Goal: Task Accomplishment & Management: Manage account settings

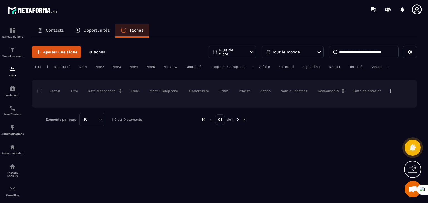
click at [55, 35] on div "Contacts" at bounding box center [51, 30] width 38 height 13
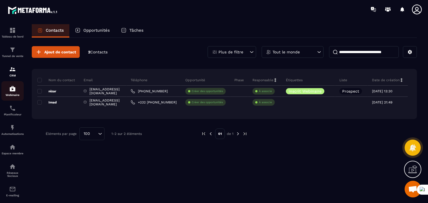
click at [13, 94] on div "Webinaire" at bounding box center [12, 91] width 22 height 11
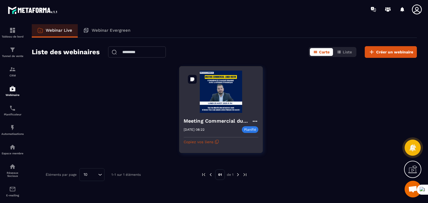
click at [218, 104] on img at bounding box center [221, 92] width 75 height 42
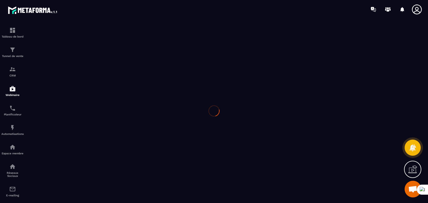
type input "**********"
type textarea "**********"
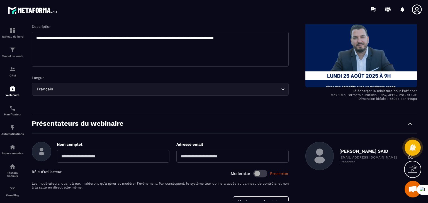
scroll to position [114, 0]
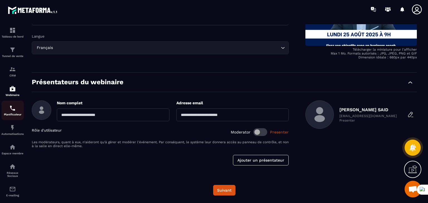
click at [17, 115] on p "Planificateur" at bounding box center [12, 114] width 22 height 3
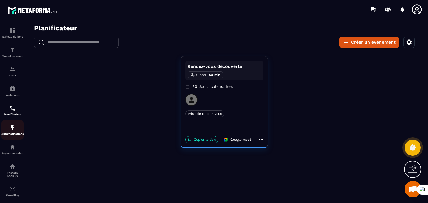
click at [14, 127] on img at bounding box center [12, 128] width 7 height 7
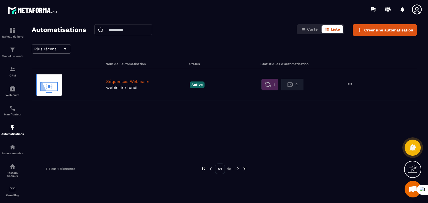
click at [164, 88] on p "webinaire lundi" at bounding box center [146, 87] width 81 height 5
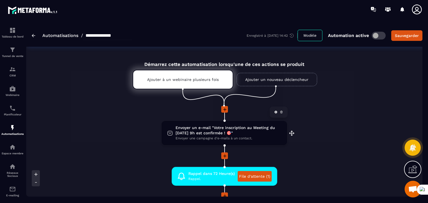
click at [276, 113] on icon at bounding box center [275, 112] width 3 height 3
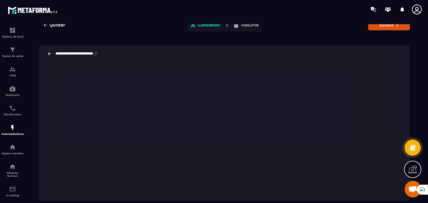
scroll to position [12, 0]
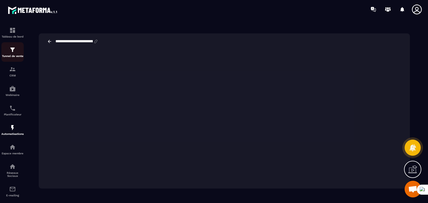
click at [18, 52] on div "Tunnel de vente" at bounding box center [12, 52] width 22 height 11
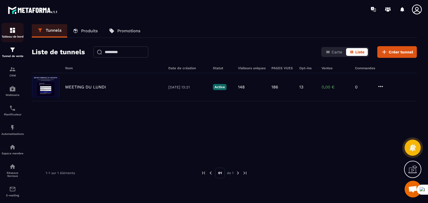
click at [23, 33] on div "Tableau de bord" at bounding box center [12, 32] width 22 height 11
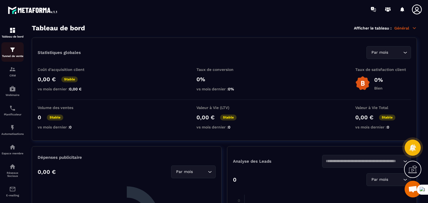
click at [14, 54] on div "Tunnel de vente" at bounding box center [12, 52] width 22 height 11
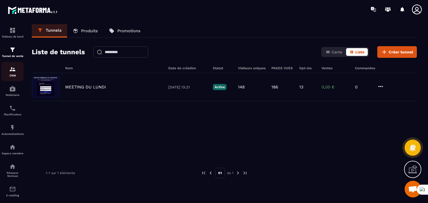
click at [12, 74] on div "CRM" at bounding box center [12, 71] width 22 height 11
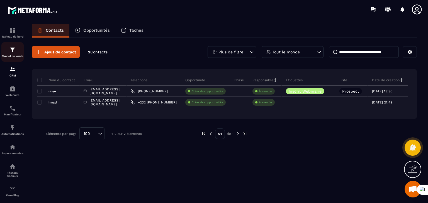
click at [9, 54] on div "Tunnel de vente" at bounding box center [12, 52] width 22 height 11
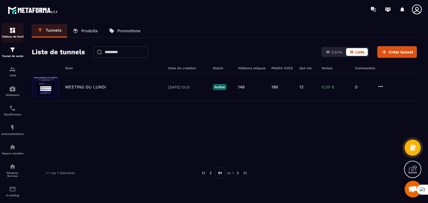
click at [11, 31] on img at bounding box center [12, 30] width 7 height 7
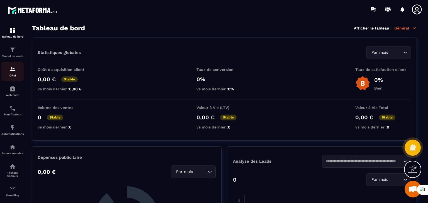
click at [8, 79] on link "CRM" at bounding box center [12, 72] width 22 height 20
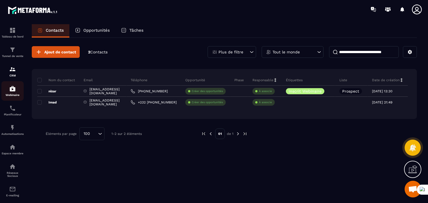
click at [18, 93] on div "Webinaire" at bounding box center [12, 91] width 22 height 11
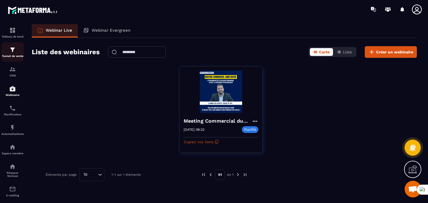
click at [17, 52] on div "Tunnel de vente" at bounding box center [12, 52] width 22 height 11
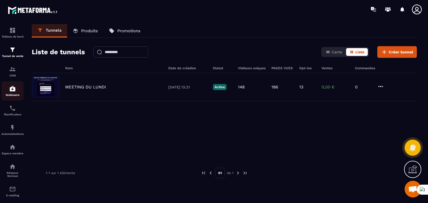
click at [11, 94] on div "Webinaire" at bounding box center [12, 91] width 22 height 11
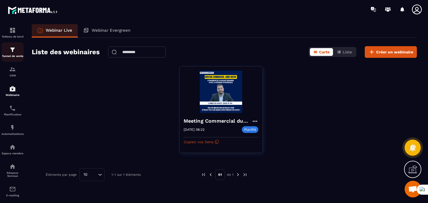
click at [13, 55] on div "Tunnel de vente" at bounding box center [12, 52] width 22 height 11
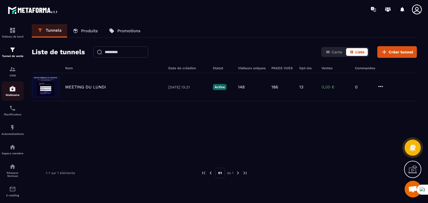
click at [10, 96] on p "Webinaire" at bounding box center [12, 95] width 22 height 3
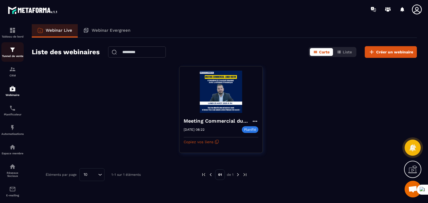
click at [14, 55] on p "Tunnel de vente" at bounding box center [12, 56] width 22 height 3
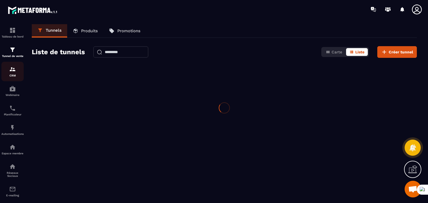
click at [10, 71] on img at bounding box center [12, 69] width 7 height 7
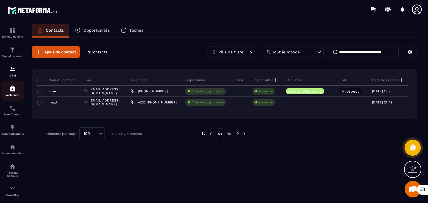
click at [15, 92] on img at bounding box center [12, 89] width 7 height 7
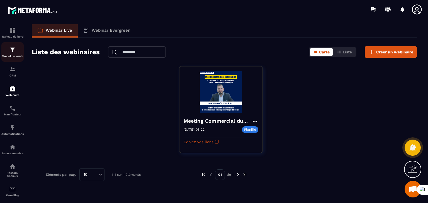
click at [12, 53] on img at bounding box center [12, 50] width 7 height 7
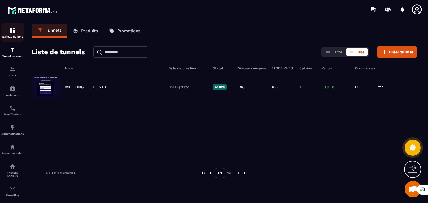
click at [6, 32] on div "Tableau de bord" at bounding box center [12, 32] width 22 height 11
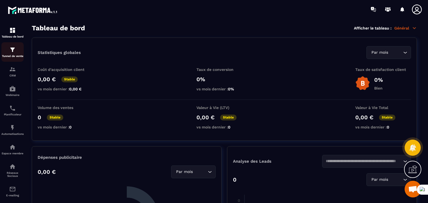
click at [8, 49] on div "Tunnel de vente" at bounding box center [12, 52] width 22 height 11
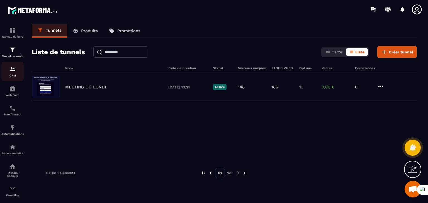
click at [11, 71] on img at bounding box center [12, 69] width 7 height 7
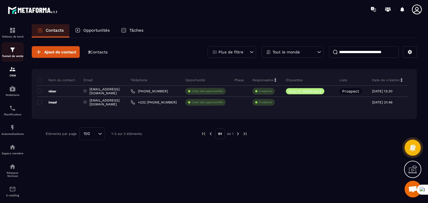
click at [9, 54] on div "Tunnel de vente" at bounding box center [12, 52] width 22 height 11
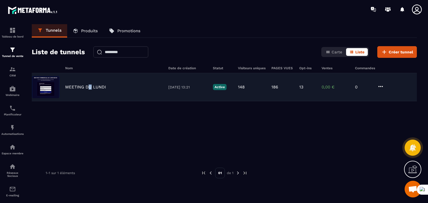
click at [90, 88] on p "MEETING DU LUNDI" at bounding box center [85, 87] width 41 height 5
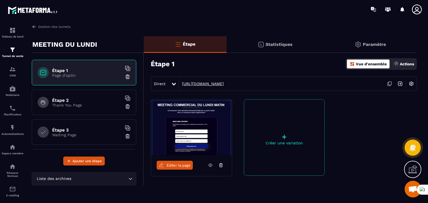
click at [224, 85] on link "[URL][DOMAIN_NAME]" at bounding box center [201, 84] width 45 height 4
click at [324, 45] on div "Statistiques" at bounding box center [370, 44] width 93 height 17
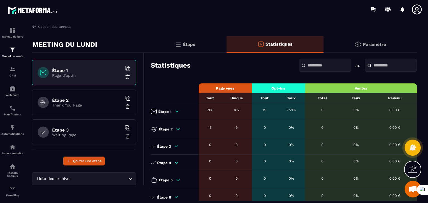
click at [367, 43] on p "Paramètre" at bounding box center [374, 44] width 23 height 5
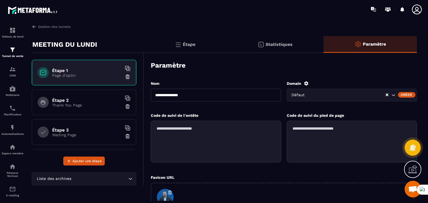
click at [185, 42] on p "Étape" at bounding box center [189, 44] width 13 height 5
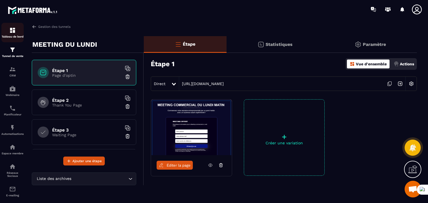
click at [11, 33] on img at bounding box center [12, 30] width 7 height 7
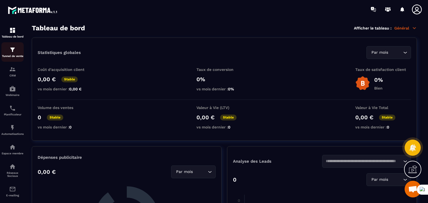
click at [13, 54] on div "Tunnel de vente" at bounding box center [12, 52] width 22 height 11
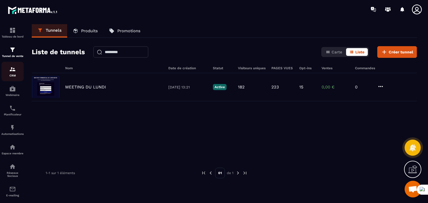
click at [10, 75] on p "CRM" at bounding box center [12, 75] width 22 height 3
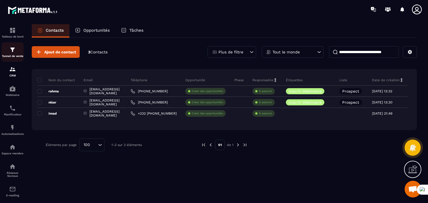
click at [13, 51] on img at bounding box center [12, 50] width 7 height 7
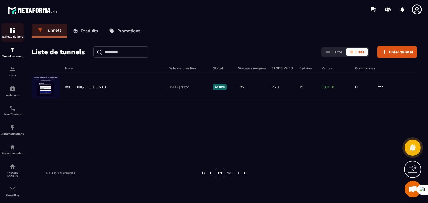
click at [11, 37] on p "Tableau de bord" at bounding box center [12, 36] width 22 height 3
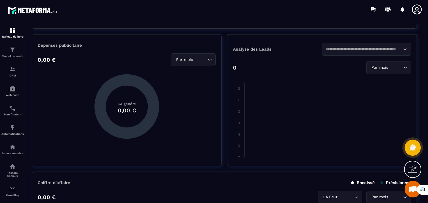
scroll to position [139, 0]
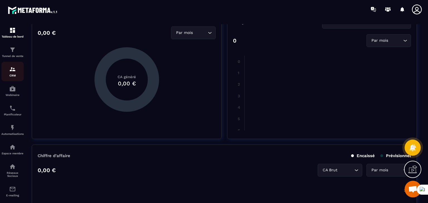
click at [15, 74] on div "CRM" at bounding box center [12, 71] width 22 height 11
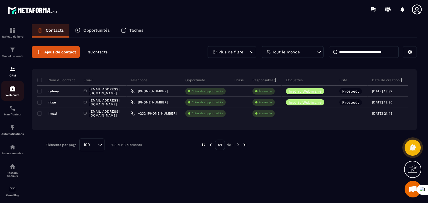
click at [11, 92] on img at bounding box center [12, 89] width 7 height 7
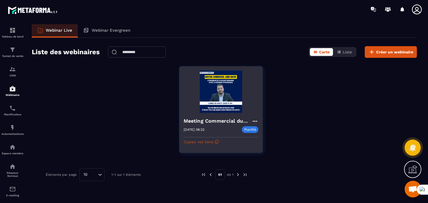
click at [255, 118] on icon at bounding box center [255, 121] width 7 height 7
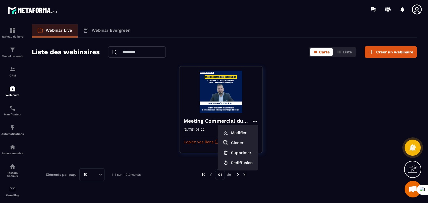
click at [291, 118] on div "Meeting Commercial du [DATE] 9H Modifier Cloner Supprimer Rediffusion [DATE] 08…" at bounding box center [224, 113] width 385 height 94
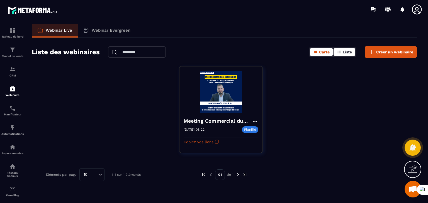
click at [348, 51] on span "Liste" at bounding box center [347, 52] width 9 height 4
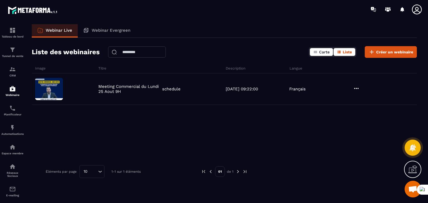
click at [321, 52] on span "Carte" at bounding box center [324, 52] width 11 height 4
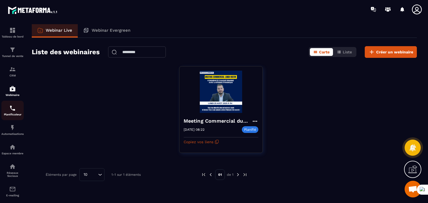
click at [12, 111] on img at bounding box center [12, 108] width 7 height 7
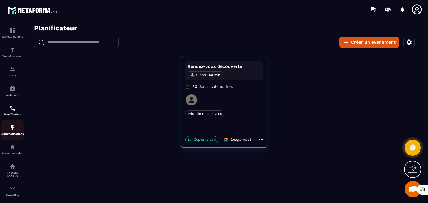
click at [13, 131] on img at bounding box center [12, 128] width 7 height 7
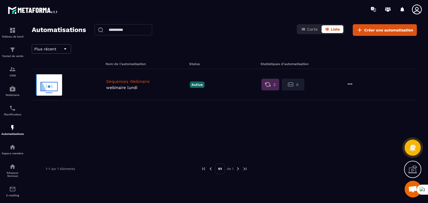
click at [126, 88] on p "webinaire lundi" at bounding box center [146, 87] width 81 height 5
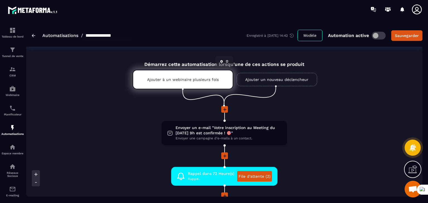
click at [165, 78] on p "Ajouter à un webinaire plusieurs fois" at bounding box center [183, 79] width 72 height 4
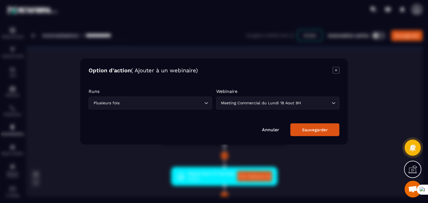
click at [337, 70] on icon "Modal window" at bounding box center [336, 70] width 7 height 7
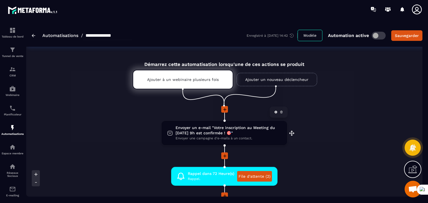
click at [265, 130] on span "Envoyer un e-mail "Votre inscription au Meeting du [DATE] 9h est confirmée ! 🎯"" at bounding box center [229, 130] width 106 height 11
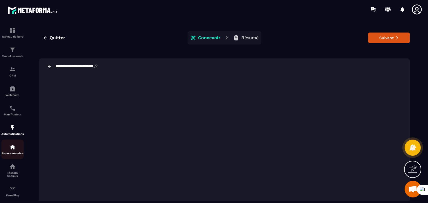
click at [14, 149] on img at bounding box center [12, 147] width 7 height 7
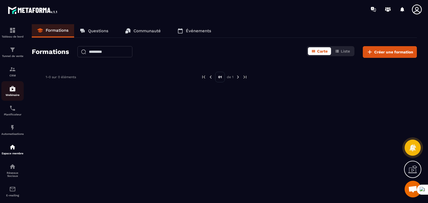
click at [12, 88] on img at bounding box center [12, 89] width 7 height 7
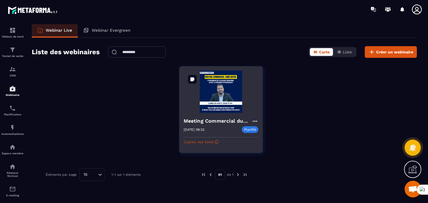
click at [224, 103] on img at bounding box center [221, 92] width 75 height 42
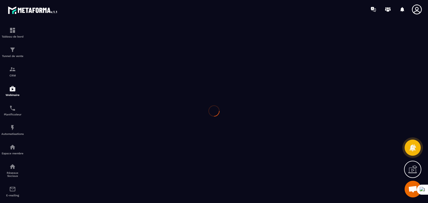
type input "**********"
type textarea "**********"
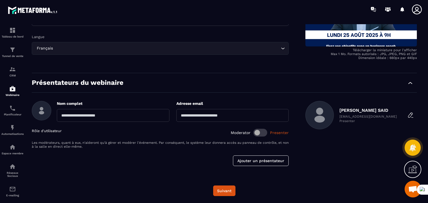
scroll to position [114, 0]
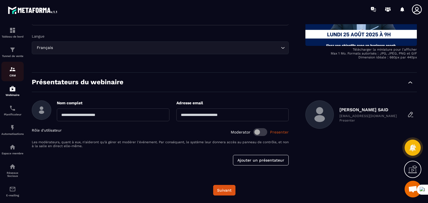
click at [8, 70] on div "CRM" at bounding box center [12, 71] width 22 height 11
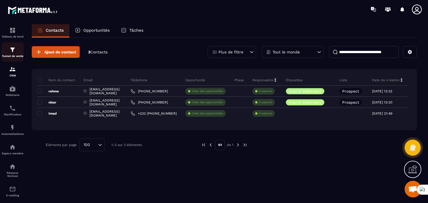
click at [13, 54] on div "Tunnel de vente" at bounding box center [12, 52] width 22 height 11
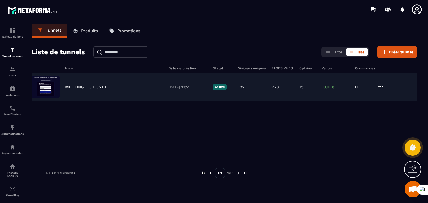
click at [128, 82] on div "MEETING DU [DATE] 13:21 Active 182 223 15 0,00 € 0" at bounding box center [224, 87] width 385 height 28
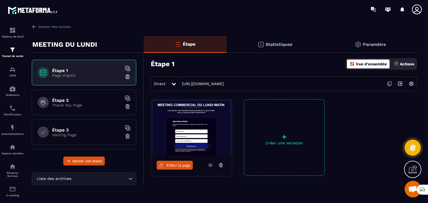
click at [169, 165] on span "Éditer la page" at bounding box center [179, 166] width 24 height 4
